Goal: Use online tool/utility: Utilize a website feature to perform a specific function

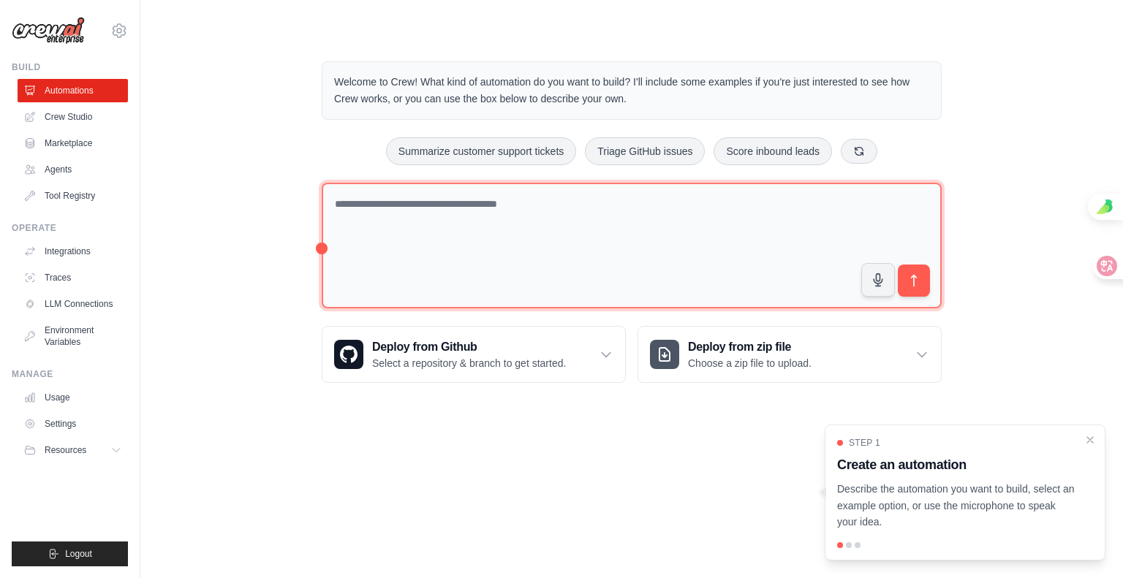
click at [445, 273] on textarea at bounding box center [632, 246] width 620 height 127
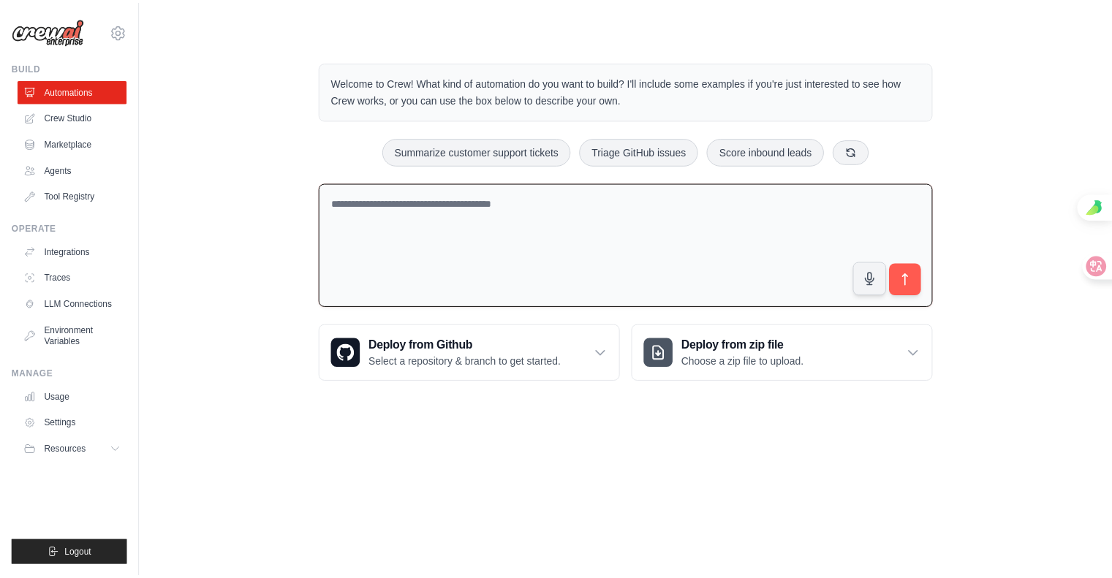
scroll to position [77, 0]
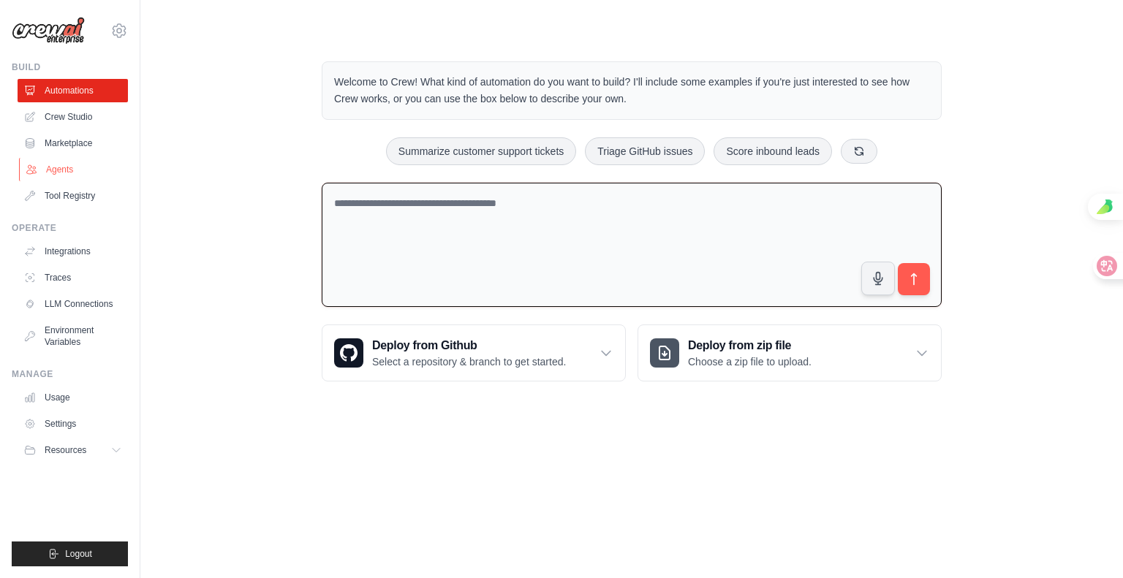
click at [104, 158] on link "Agents" at bounding box center [74, 169] width 110 height 23
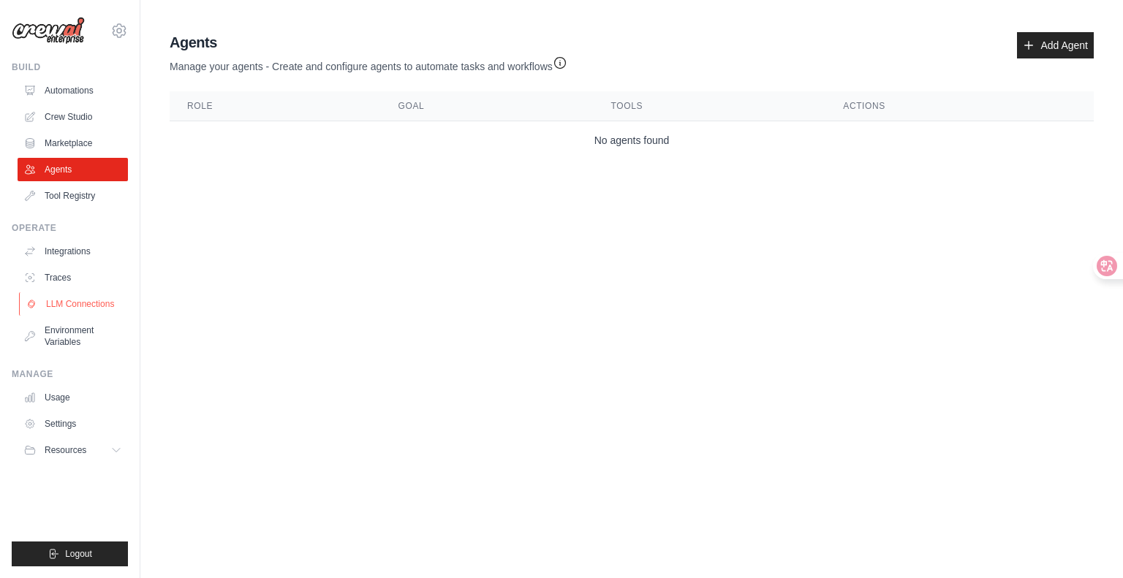
click at [94, 316] on link "LLM Connections" at bounding box center [74, 304] width 110 height 23
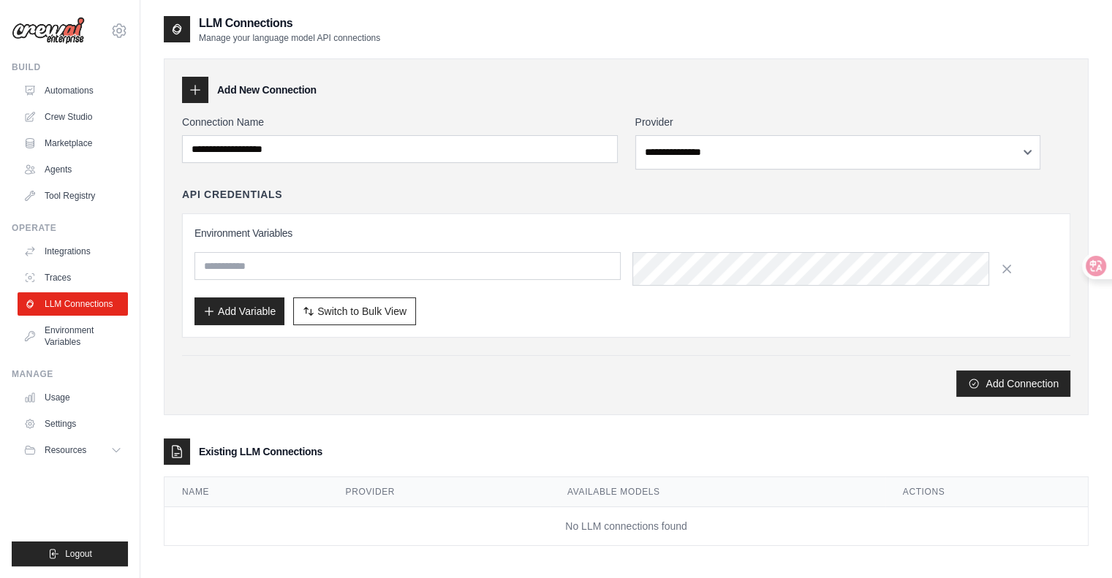
scroll to position [77, 0]
click at [96, 410] on link "Usage" at bounding box center [74, 397] width 110 height 23
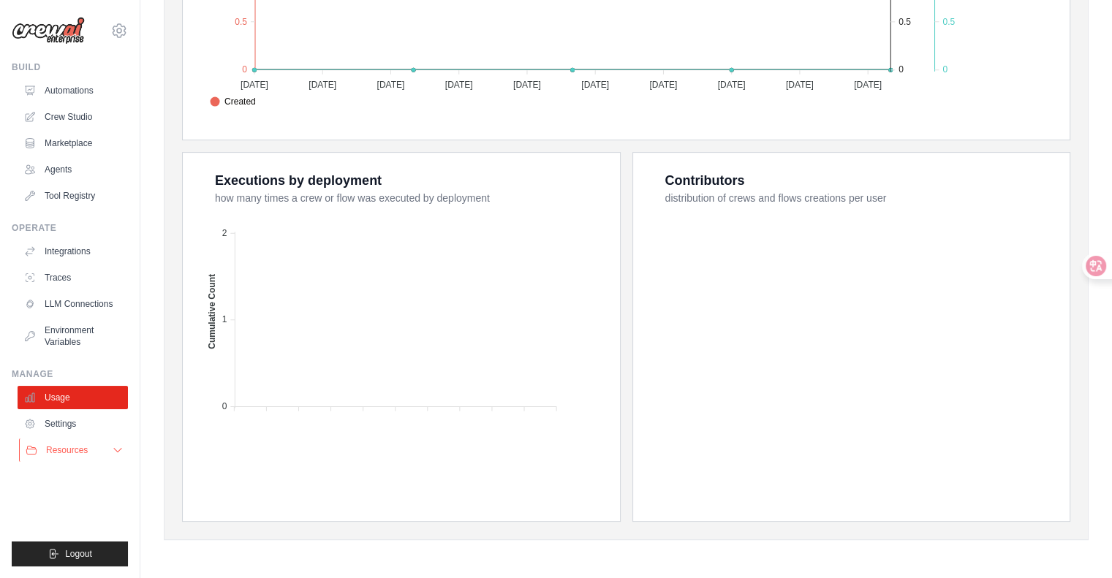
scroll to position [77, 0]
click at [121, 453] on icon at bounding box center [117, 451] width 7 height 4
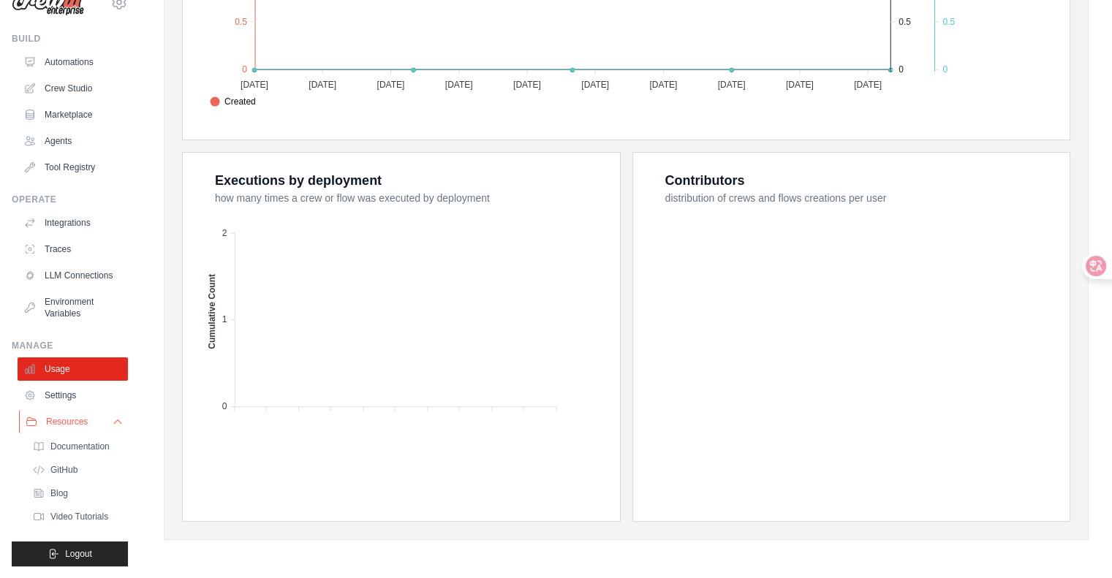
click at [124, 428] on icon at bounding box center [118, 422] width 12 height 12
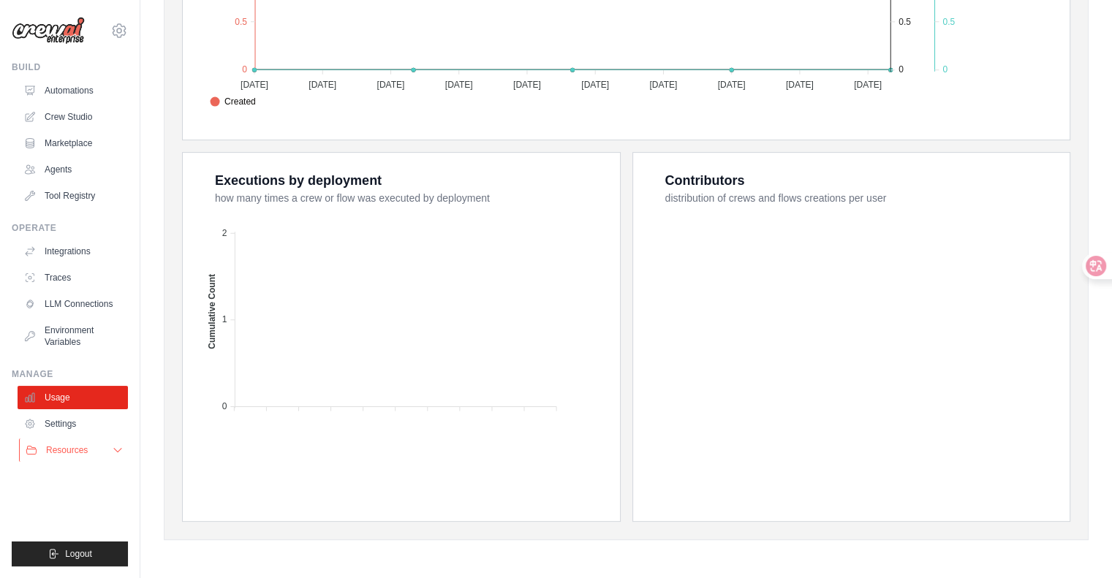
click at [110, 462] on button "Resources" at bounding box center [74, 450] width 110 height 23
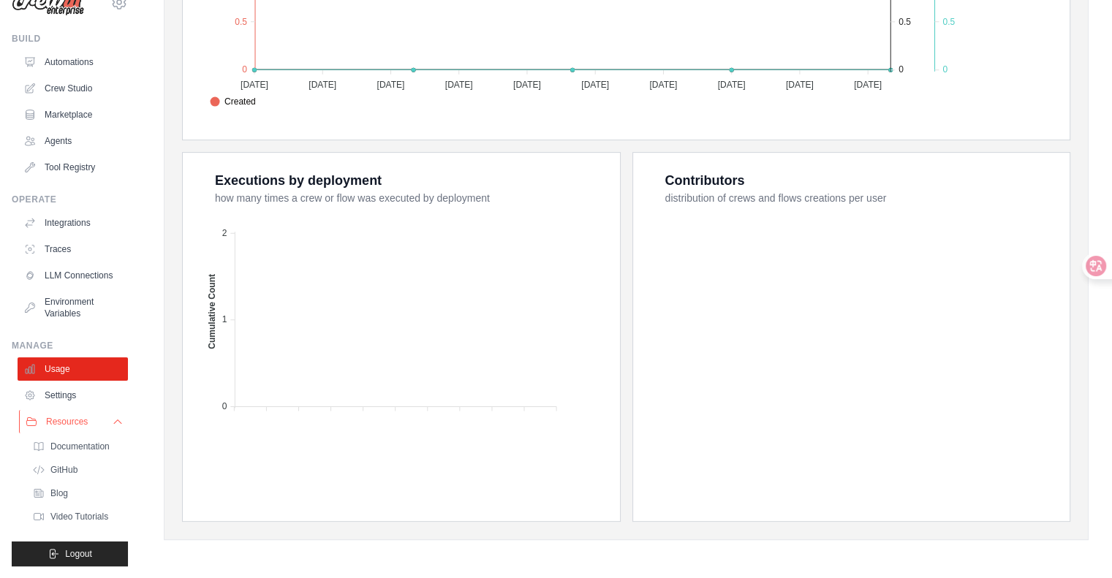
click at [110, 434] on button "Resources" at bounding box center [74, 421] width 110 height 23
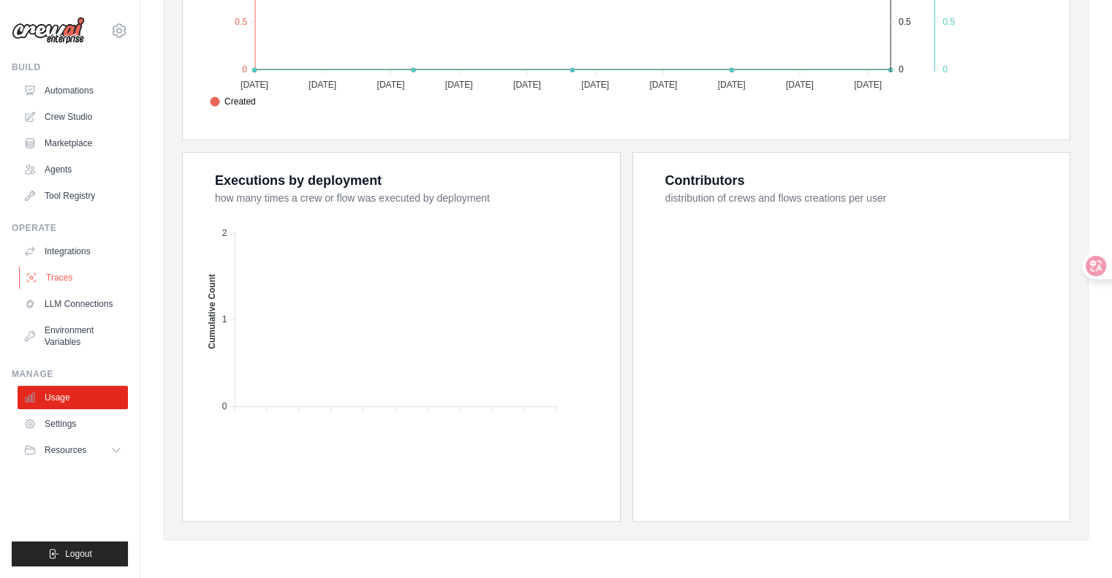
click at [73, 266] on link "Traces" at bounding box center [74, 277] width 110 height 23
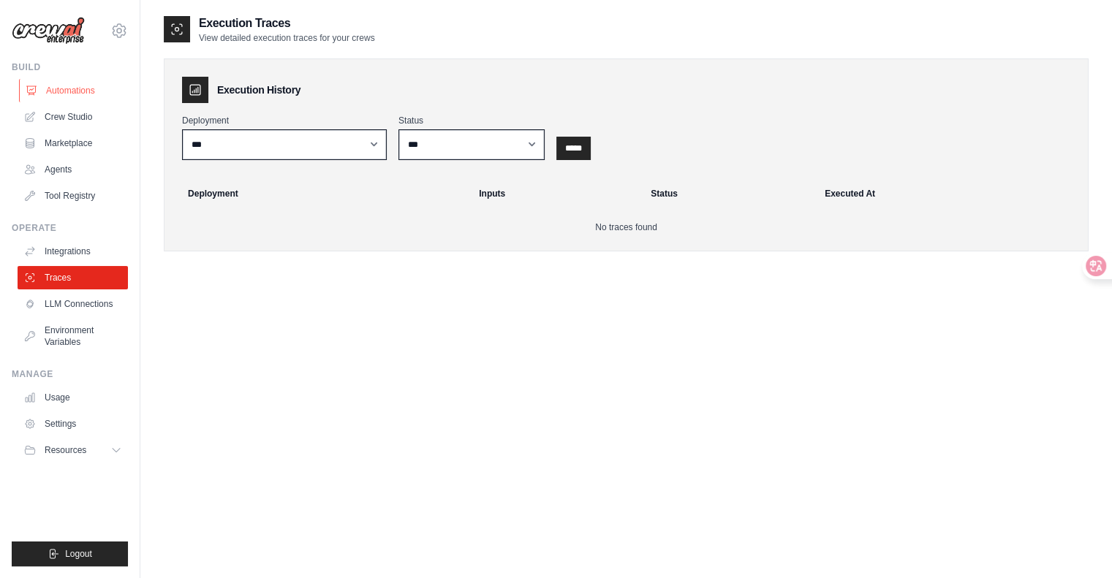
click at [83, 102] on link "Automations" at bounding box center [74, 90] width 110 height 23
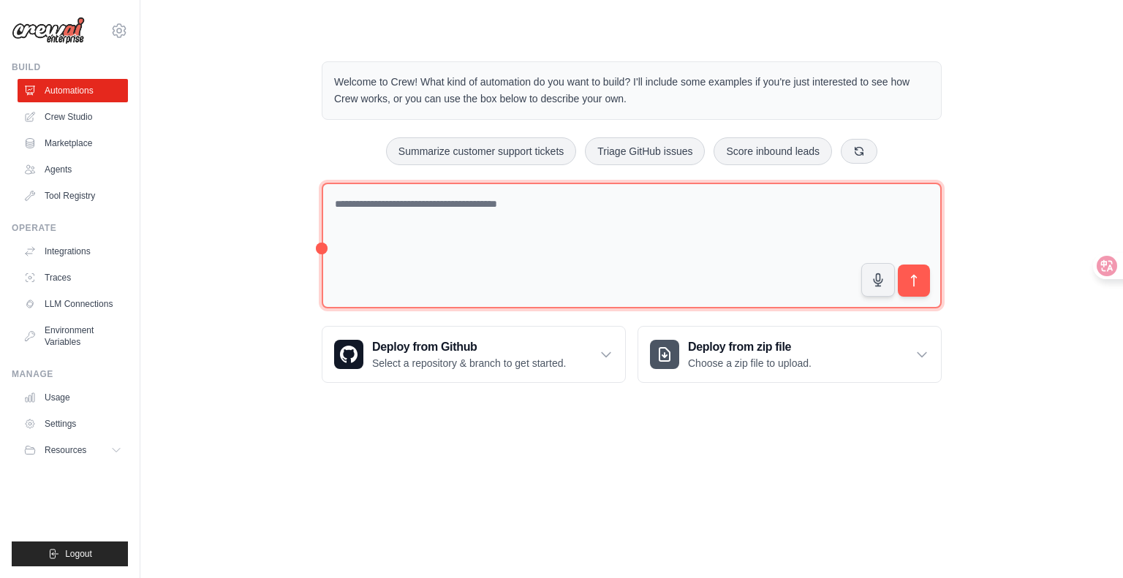
click at [453, 240] on textarea at bounding box center [632, 246] width 620 height 127
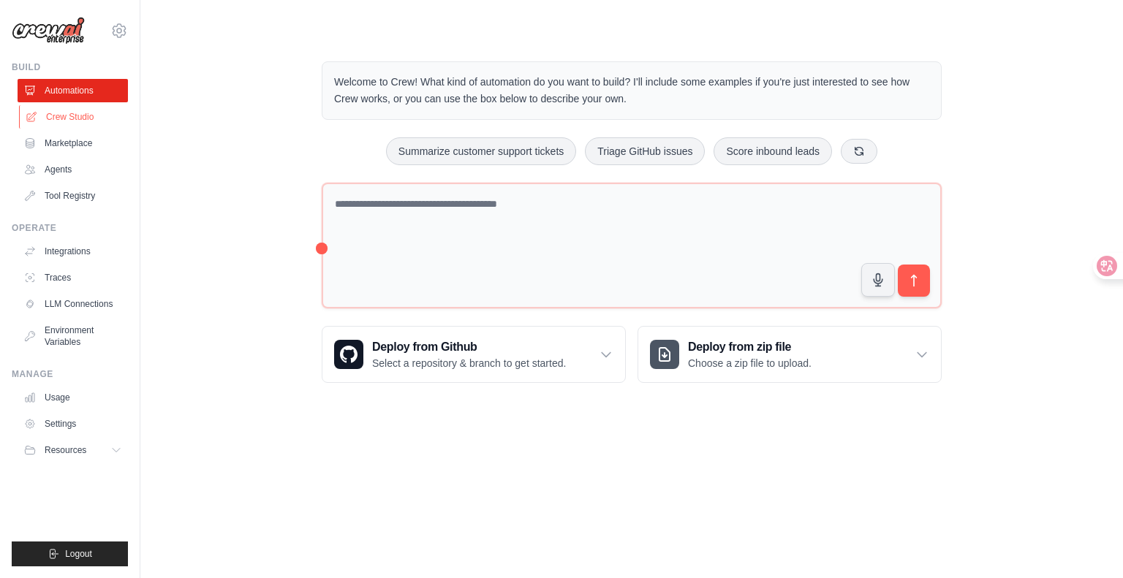
click at [82, 129] on link "Crew Studio" at bounding box center [74, 116] width 110 height 23
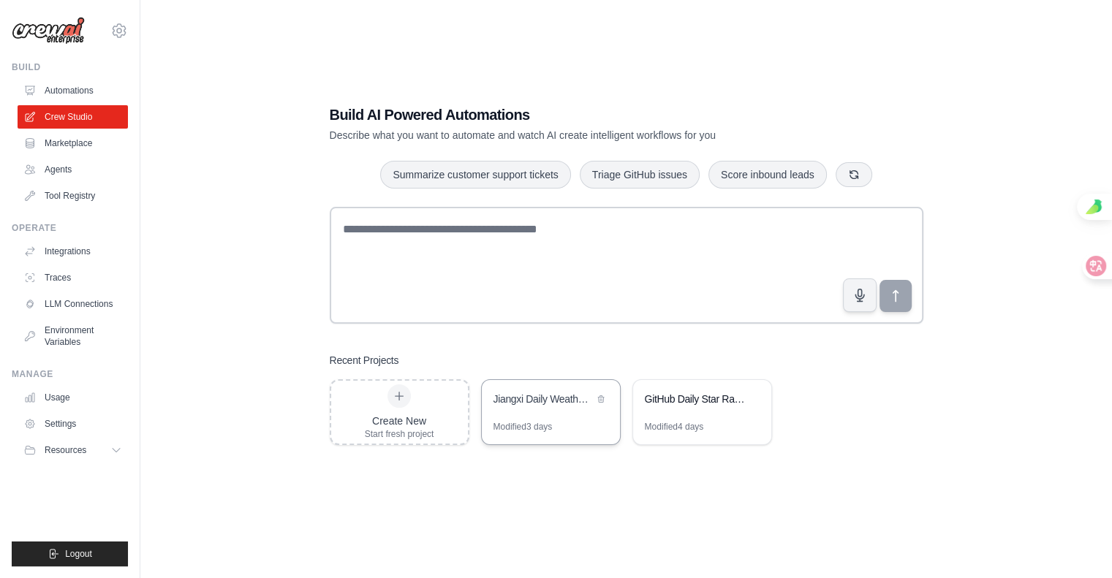
click at [549, 407] on div "Jiangxi Daily Weather Report Automation" at bounding box center [544, 399] width 100 height 15
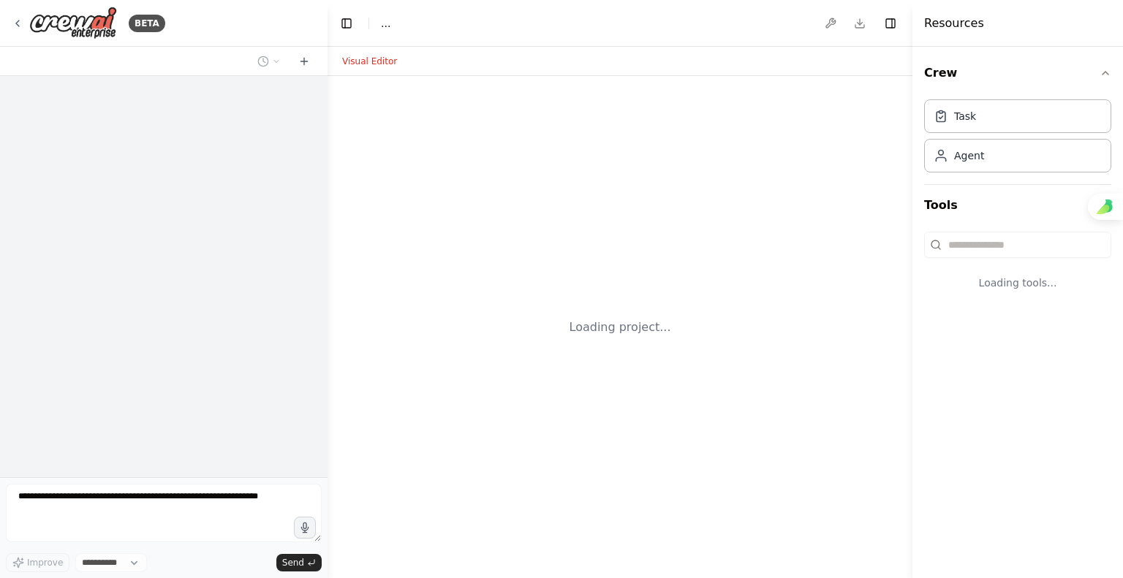
select select "****"
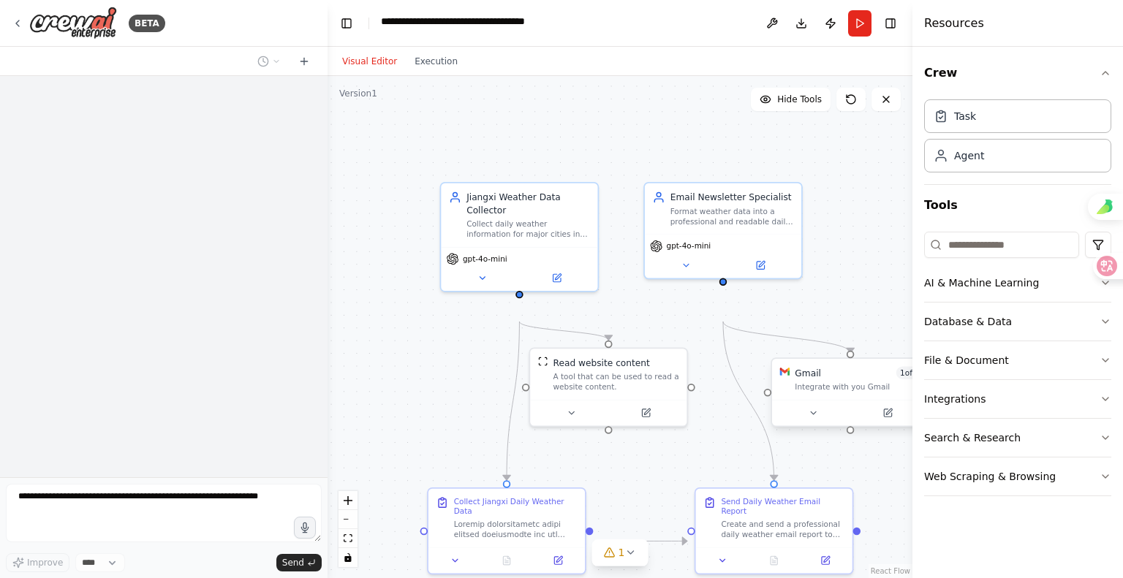
click at [849, 392] on div "Integrate with you Gmail" at bounding box center [858, 387] width 126 height 10
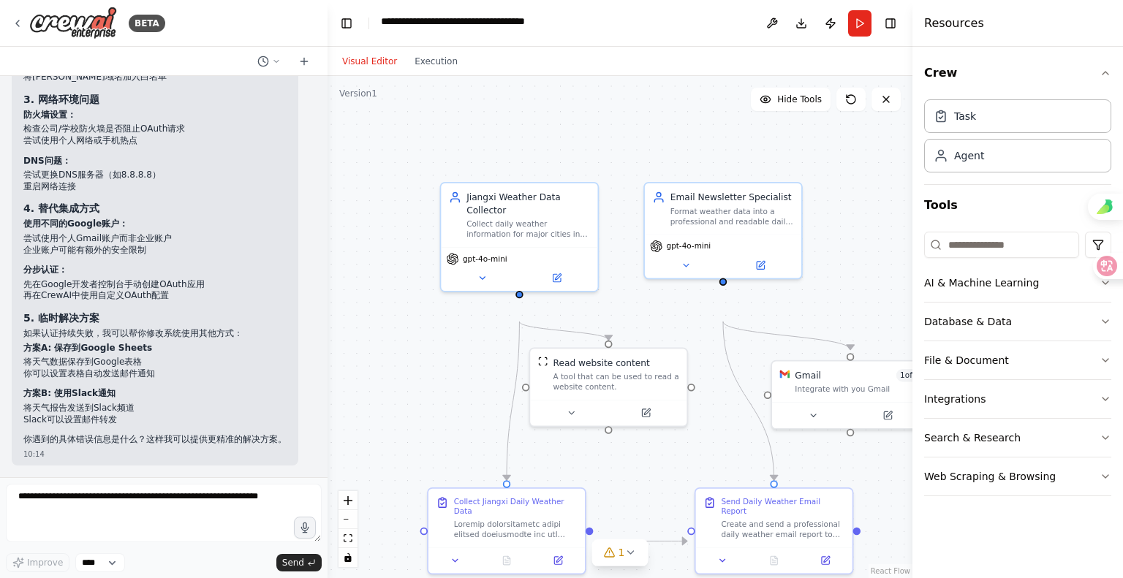
scroll to position [5708, 0]
drag, startPoint x: 831, startPoint y: 406, endPoint x: 794, endPoint y: 403, distance: 36.7
click at [794, 393] on div "Gmail 1 of 9 Integrate with you Gmail" at bounding box center [820, 380] width 126 height 26
click at [897, 383] on div ".deletable-edge-delete-btn { width: 20px; height: 20px; border: 0px solid #ffff…" at bounding box center [620, 327] width 585 height 502
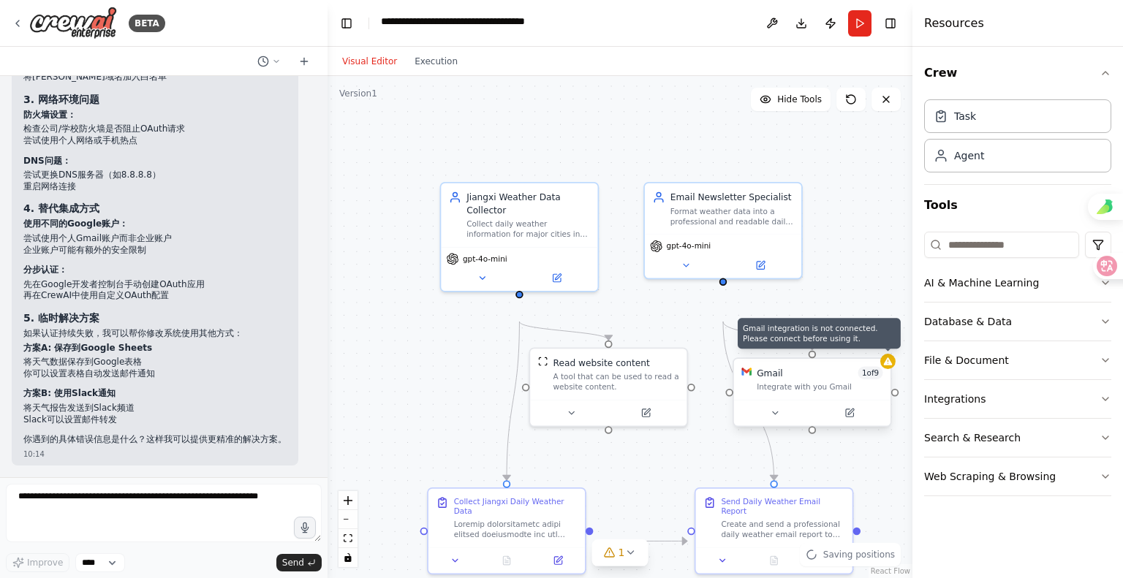
click at [890, 367] on icon at bounding box center [888, 362] width 10 height 10
click at [886, 365] on icon at bounding box center [888, 361] width 9 height 7
click at [889, 365] on icon at bounding box center [888, 361] width 9 height 7
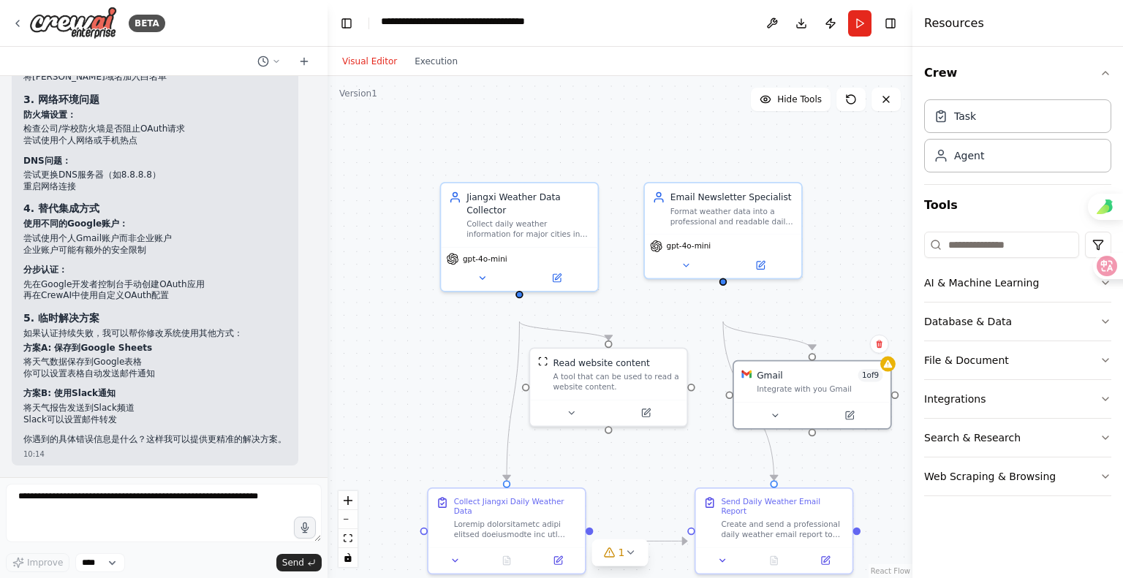
drag, startPoint x: 911, startPoint y: 154, endPoint x: 856, endPoint y: 154, distance: 54.8
click at [856, 154] on div "BETA 写一个收集江西各城市每天天气的agent，需要每天进行邮箱推送 09:46 ▶ Thought process 我来帮你创建一个收集江西各城市天气信…" at bounding box center [561, 289] width 1123 height 578
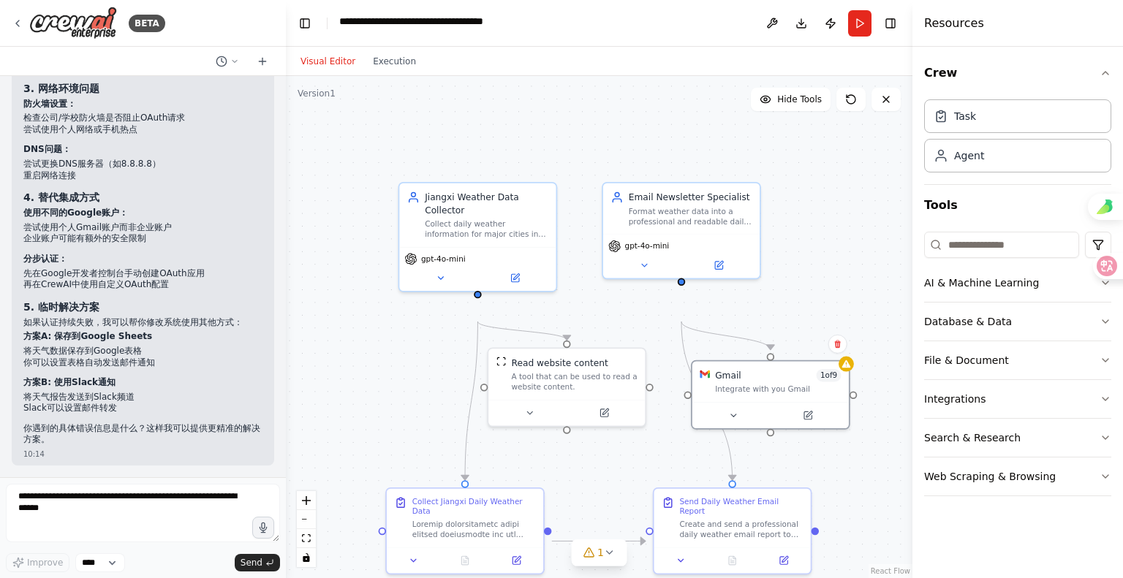
scroll to position [6313, 0]
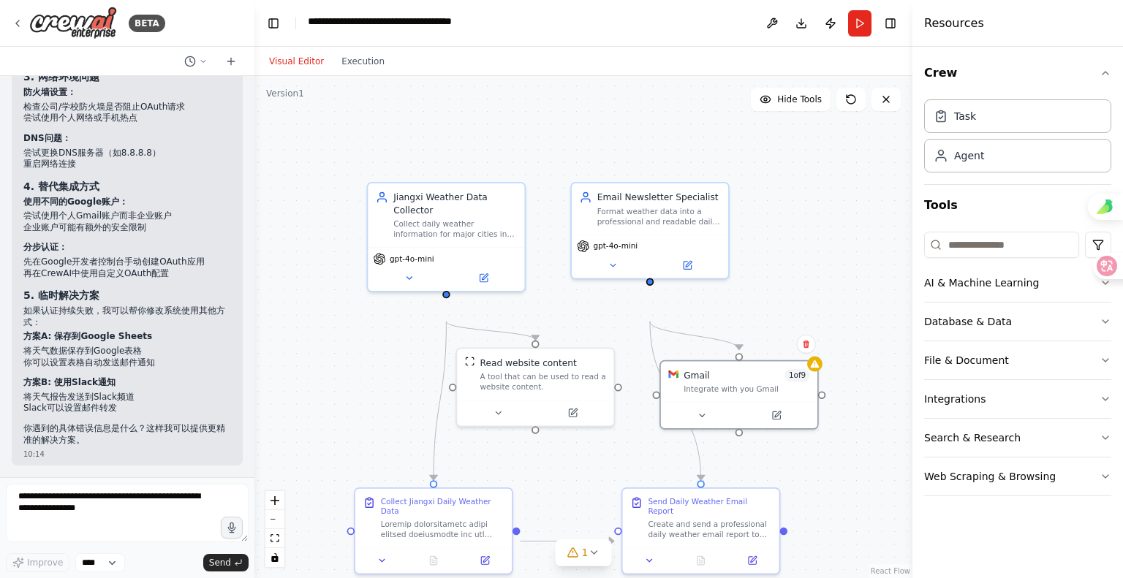
drag, startPoint x: 327, startPoint y: 165, endPoint x: 254, endPoint y: 170, distance: 72.6
click at [254, 170] on div "BETA 写一个收集江西各城市每天天气的agent，需要每天进行邮箱推送 09:46 ▶ Thought process 我来帮你创建一个收集江西各城市天气信…" at bounding box center [561, 289] width 1123 height 578
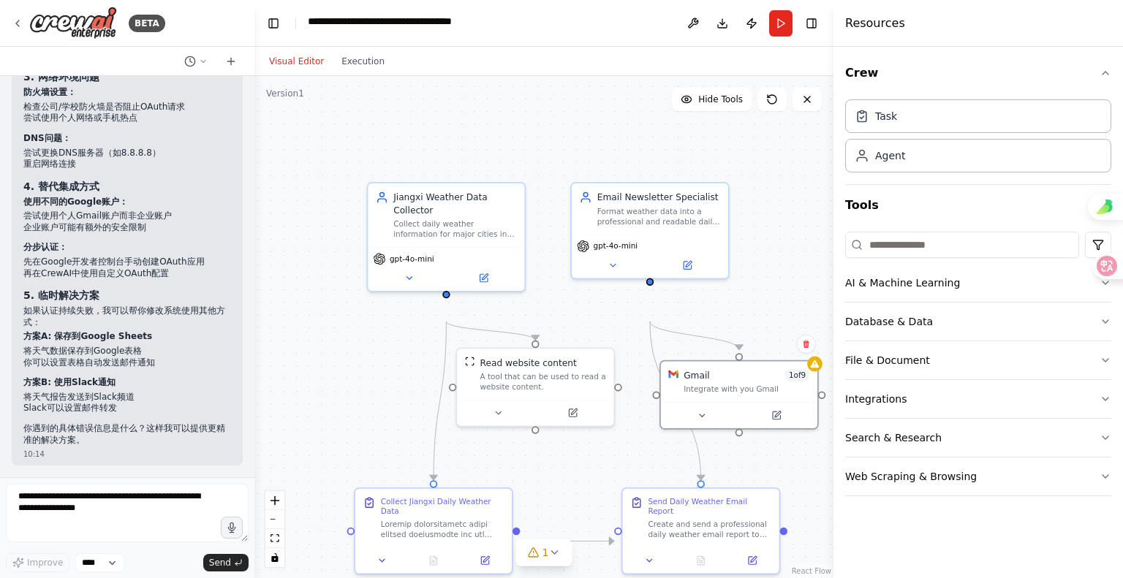
drag, startPoint x: 913, startPoint y: 143, endPoint x: 834, endPoint y: 145, distance: 79.0
click at [834, 145] on div at bounding box center [837, 289] width 6 height 578
click at [711, 392] on div "Integrate with you Gmail" at bounding box center [747, 387] width 126 height 10
click at [820, 367] on icon at bounding box center [815, 362] width 10 height 10
click at [811, 367] on icon at bounding box center [815, 362] width 10 height 10
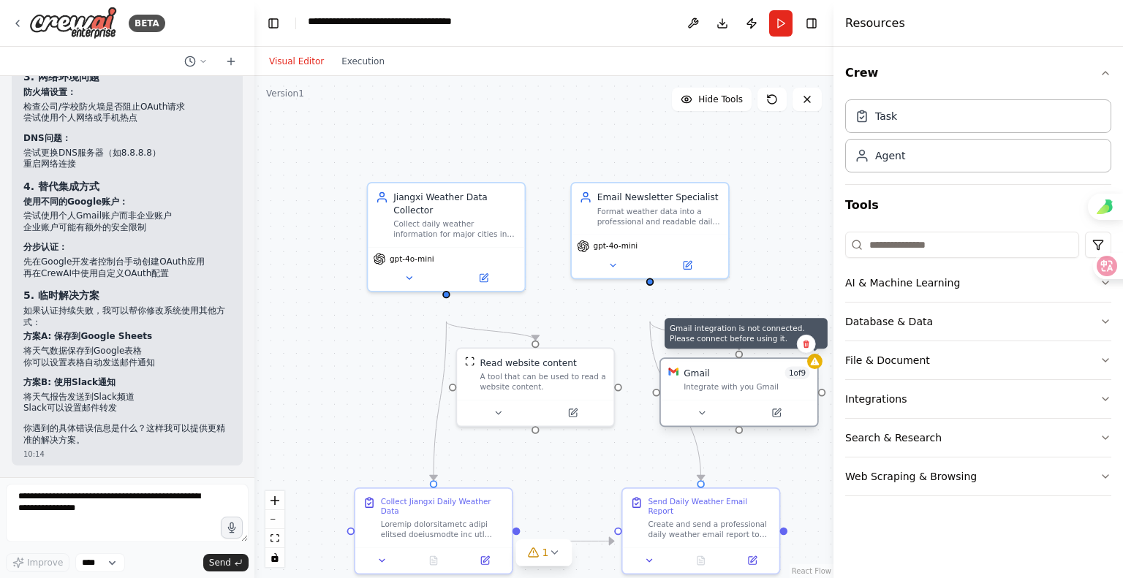
click at [813, 365] on icon at bounding box center [815, 361] width 9 height 7
click at [816, 365] on icon at bounding box center [815, 361] width 9 height 7
click at [773, 417] on icon at bounding box center [776, 413] width 7 height 7
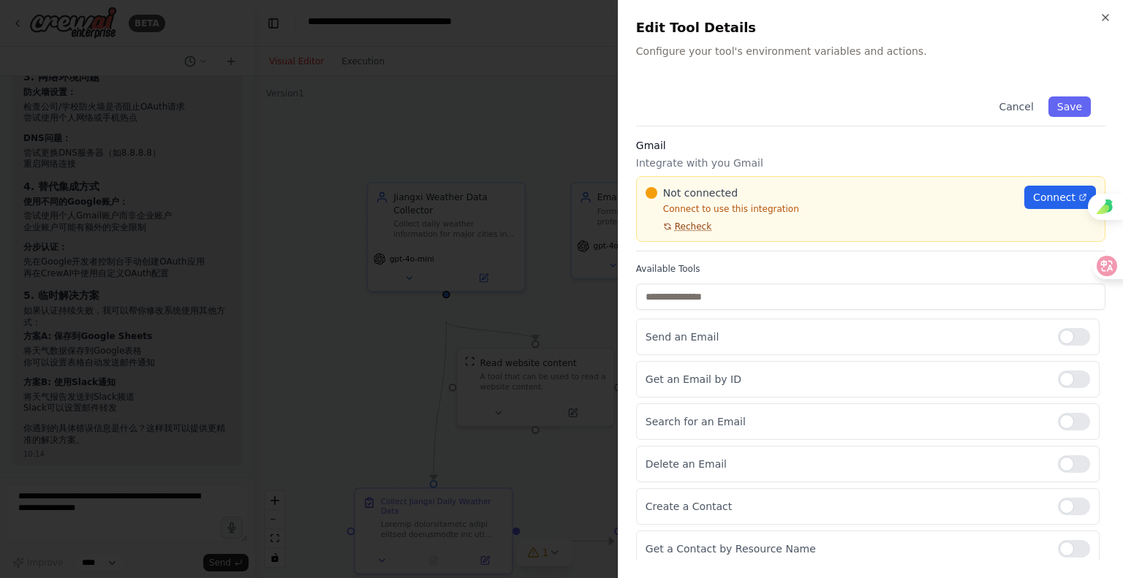
click at [695, 233] on span "Recheck" at bounding box center [693, 227] width 37 height 12
click at [1025, 209] on link "Connect" at bounding box center [1061, 197] width 72 height 23
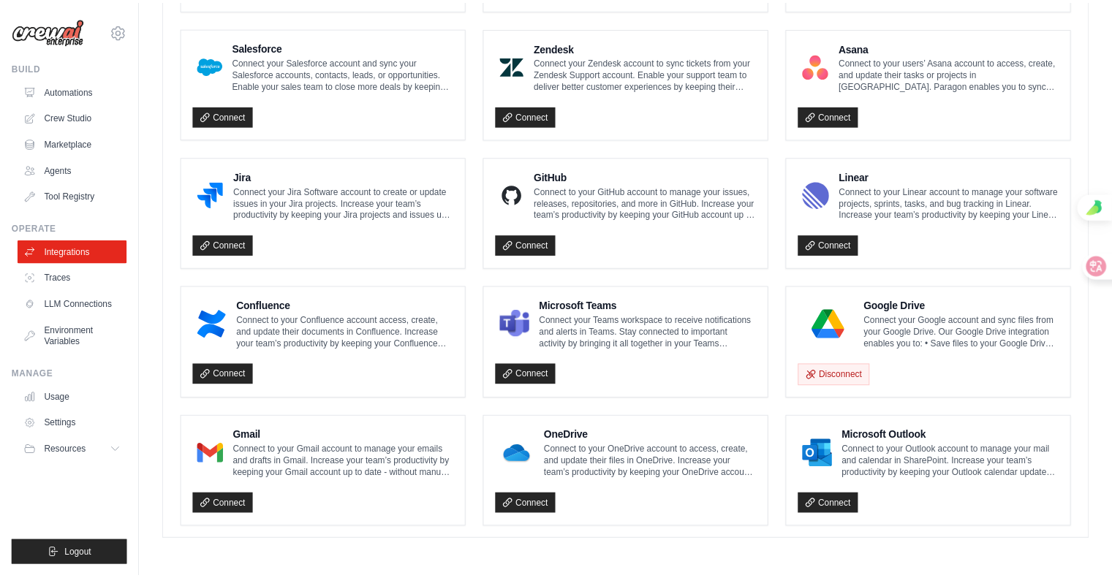
scroll to position [1126, 0]
